Goal: Task Accomplishment & Management: Manage account settings

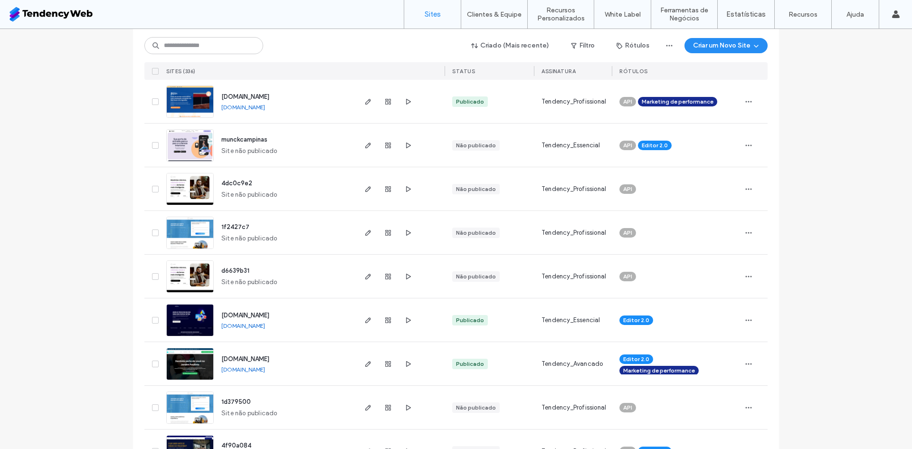
scroll to position [237, 0]
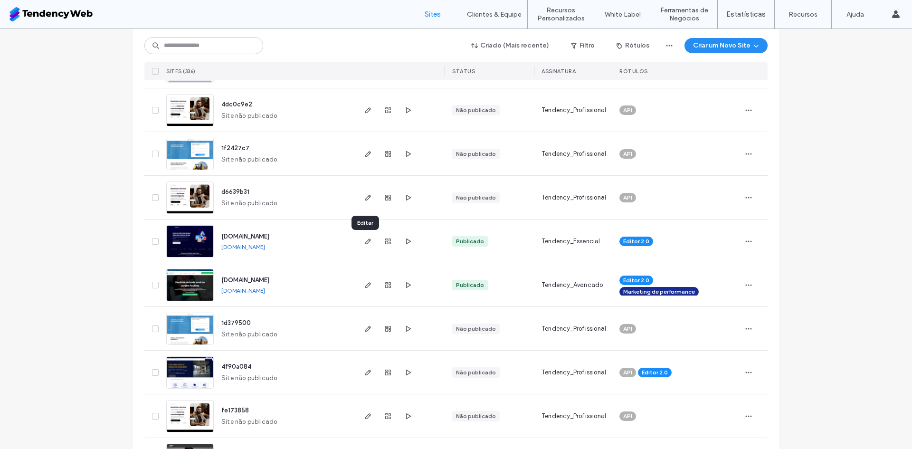
drag, startPoint x: 365, startPoint y: 240, endPoint x: 393, endPoint y: 245, distance: 28.5
click at [393, 245] on div at bounding box center [387, 240] width 51 height 43
drag, startPoint x: 358, startPoint y: 243, endPoint x: 126, endPoint y: 281, distance: 234.3
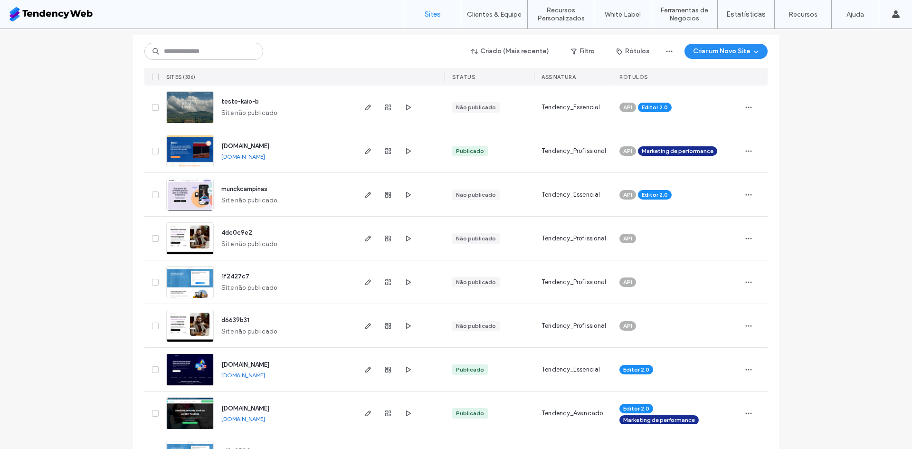
scroll to position [0, 0]
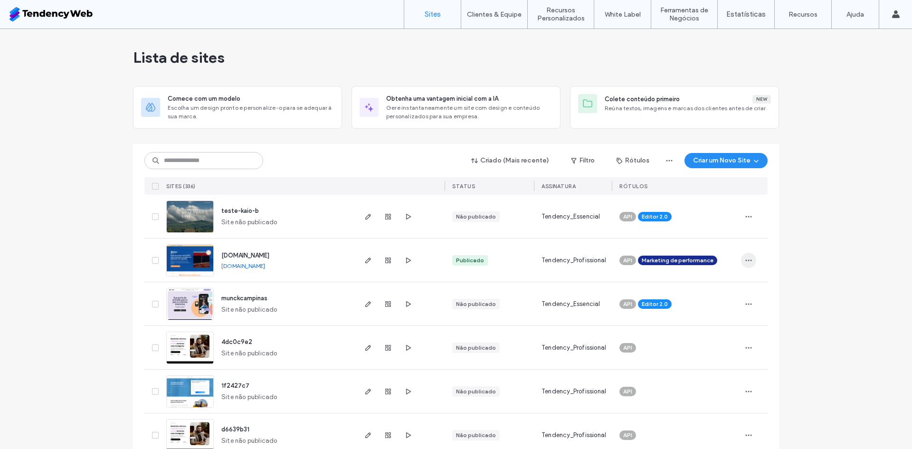
click at [745, 262] on icon "button" at bounding box center [749, 260] width 8 height 8
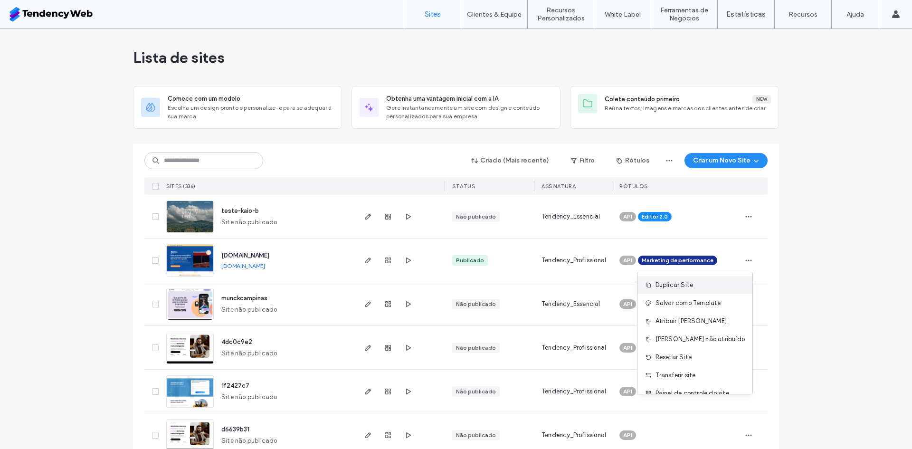
click at [693, 285] on span "Duplicar Site" at bounding box center [674, 284] width 38 height 9
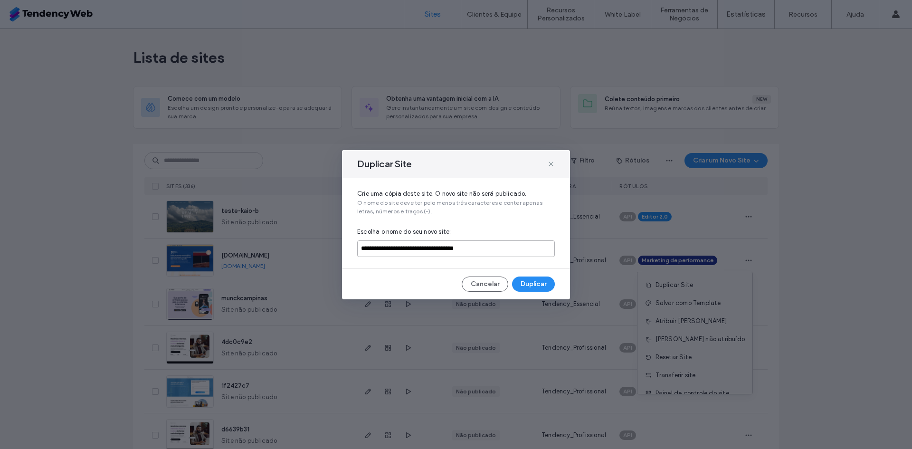
click at [398, 253] on input "**********" at bounding box center [456, 248] width 198 height 17
type input "*"
type input "**********"
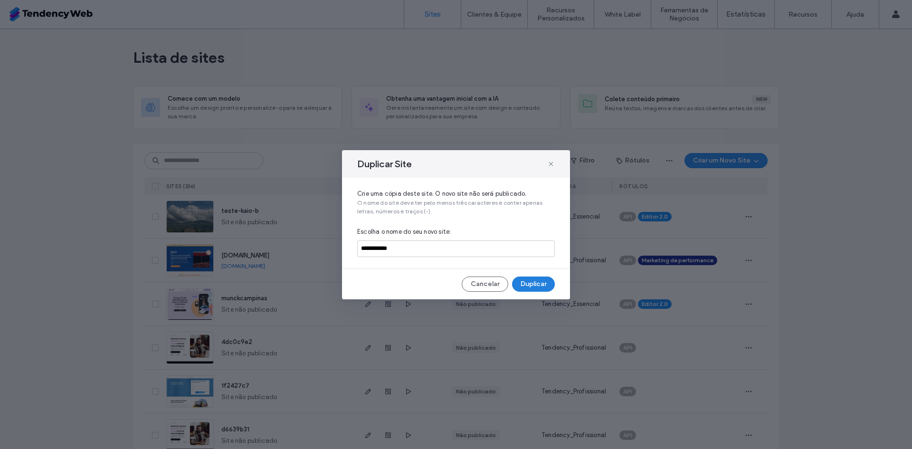
click at [532, 284] on button "Duplicar" at bounding box center [533, 283] width 43 height 15
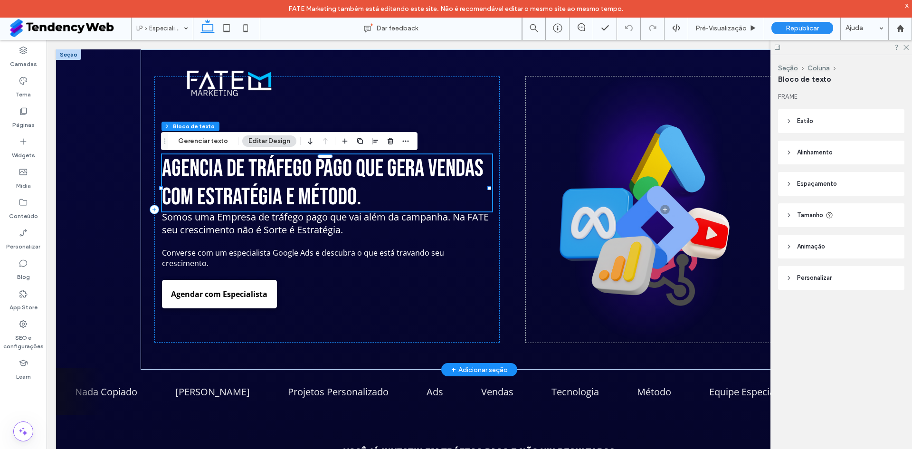
click at [208, 193] on span "Agencia de Tráfego pago que gera vendas com Estratégia e Método." at bounding box center [323, 182] width 322 height 57
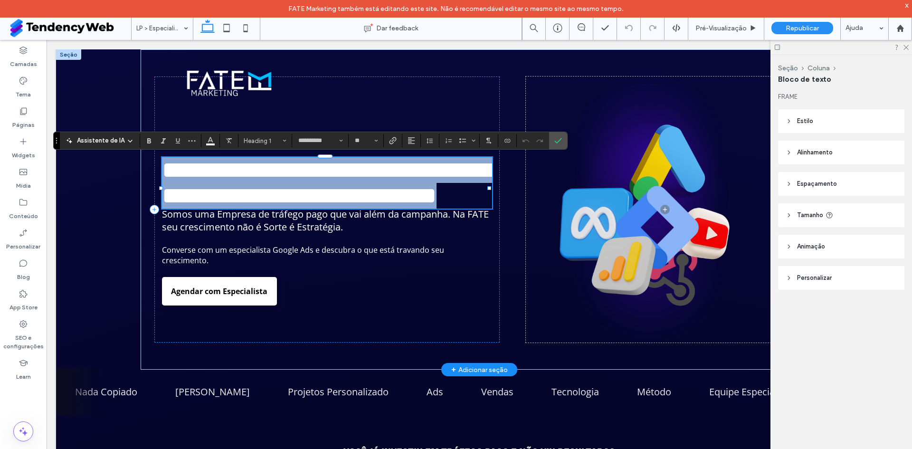
click at [222, 188] on span "**********" at bounding box center [328, 182] width 332 height 49
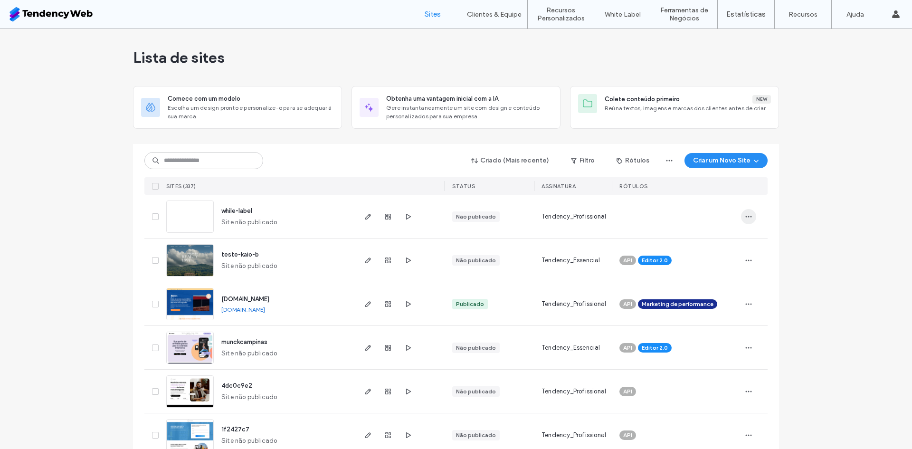
click at [749, 214] on span "button" at bounding box center [748, 216] width 15 height 15
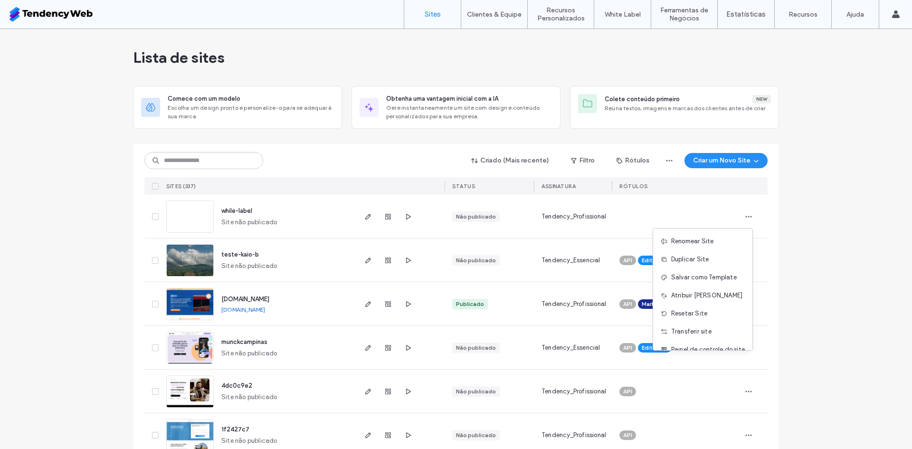
click at [689, 363] on span "Excluir site" at bounding box center [686, 367] width 31 height 9
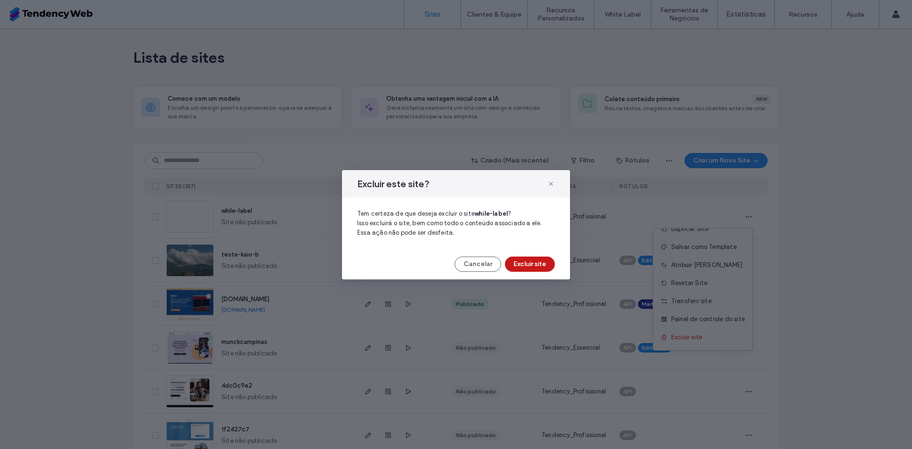
click at [527, 261] on button "Excluir site" at bounding box center [530, 263] width 50 height 15
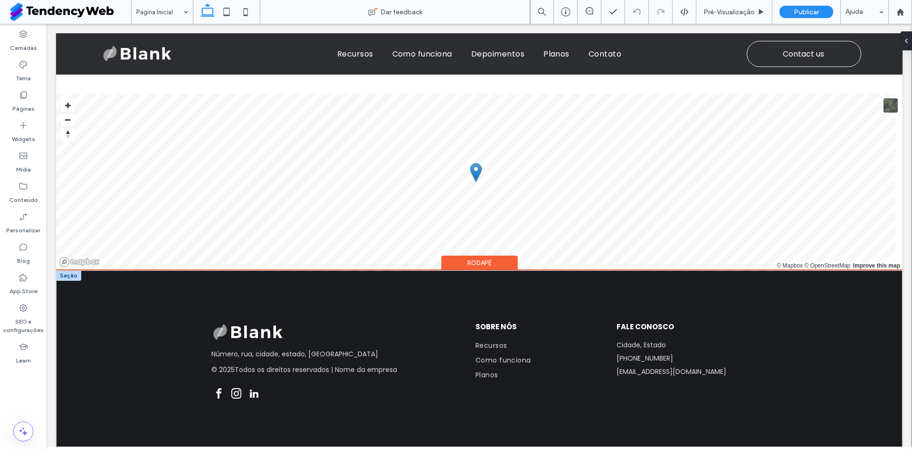
scroll to position [2494, 0]
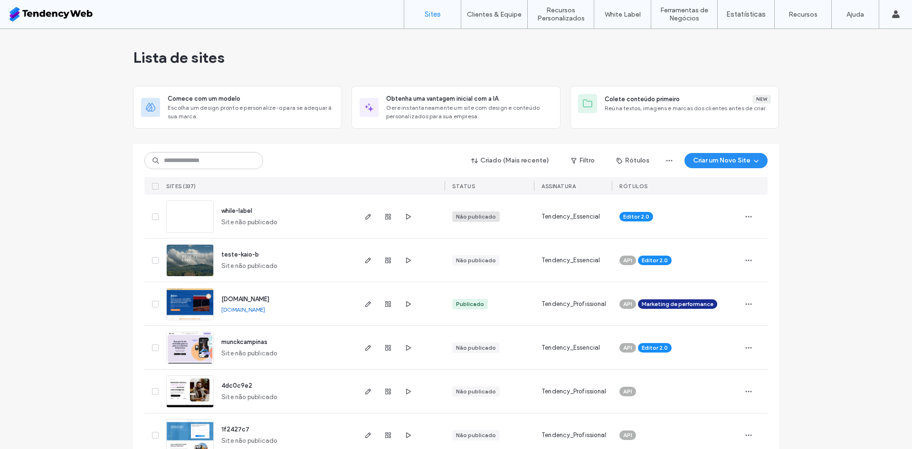
scroll to position [95, 0]
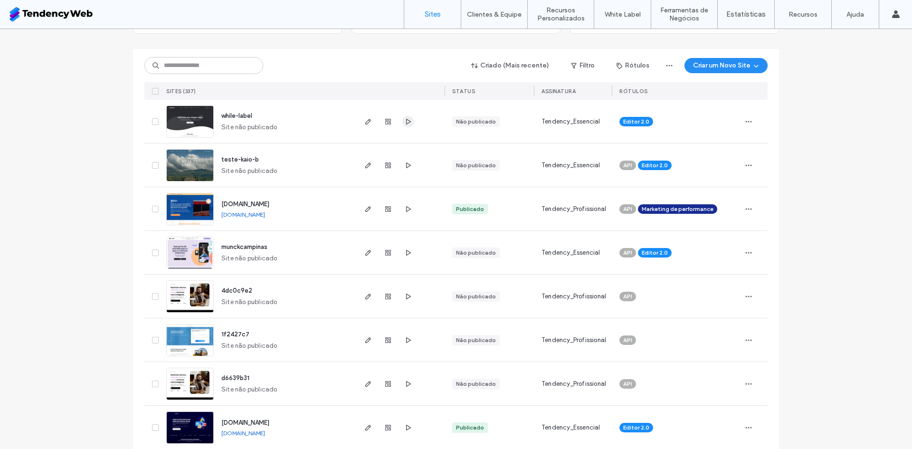
click at [404, 123] on icon "button" at bounding box center [408, 122] width 8 height 8
click at [364, 119] on icon "button" at bounding box center [368, 122] width 8 height 8
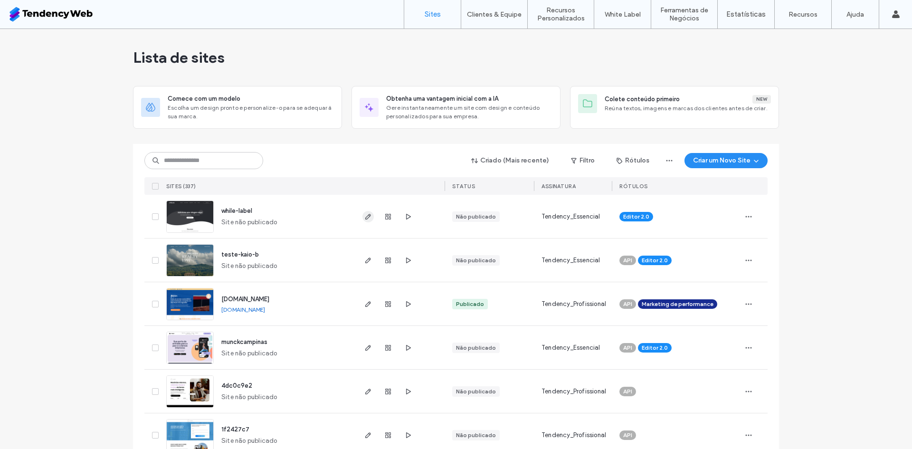
click at [364, 219] on icon "button" at bounding box center [368, 217] width 8 height 8
